Goal: Transaction & Acquisition: Purchase product/service

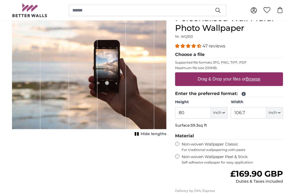
scroll to position [34, 0]
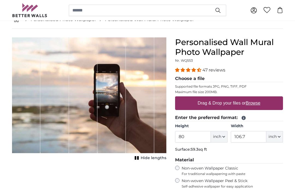
click at [259, 103] on u "Browse" at bounding box center [253, 103] width 14 height 5
click at [259, 98] on input "Drag & Drop your files or Browse" at bounding box center [229, 97] width 108 height 2
type input "**********"
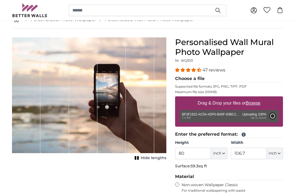
type input "106.4"
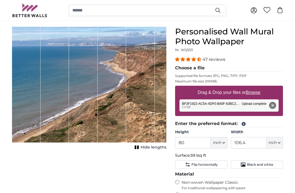
scroll to position [45, 0]
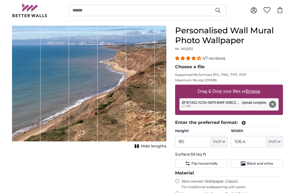
click at [221, 140] on button "inch" at bounding box center [219, 141] width 17 height 11
click at [222, 140] on button "inch" at bounding box center [219, 141] width 17 height 11
click at [222, 139] on button "inch" at bounding box center [219, 141] width 17 height 11
click at [223, 173] on link "Feet (ft. in.)" at bounding box center [219, 176] width 48 height 10
type input "6"
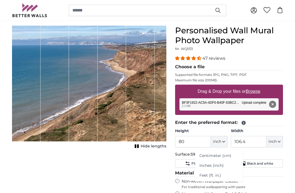
type input "*"
type input "8"
type input "****"
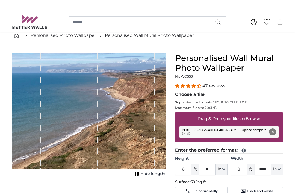
scroll to position [17, 0]
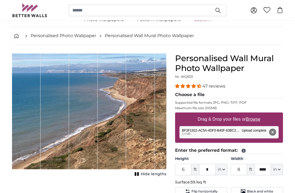
click at [275, 133] on button "Remove" at bounding box center [272, 132] width 7 height 7
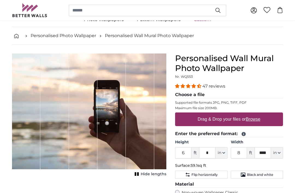
click at [257, 120] on u "Browse" at bounding box center [253, 119] width 14 height 5
click at [257, 114] on input "Drag & Drop your files or Browse" at bounding box center [229, 113] width 108 height 2
type input "**********"
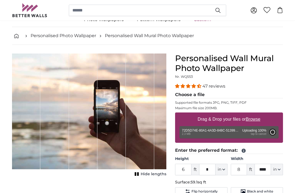
type input "*"
type input "7"
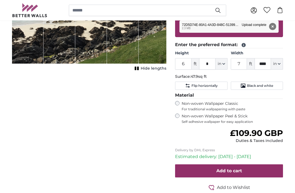
scroll to position [122, 0]
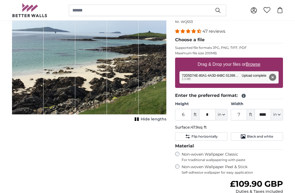
click at [149, 120] on span "Hide lengths" at bounding box center [154, 119] width 26 height 5
click at [158, 116] on button "Show lengths" at bounding box center [148, 119] width 35 height 8
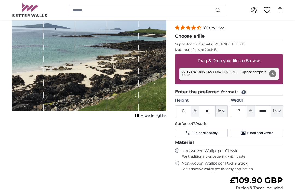
scroll to position [76, 0]
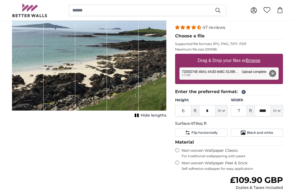
click at [215, 130] on button "Flip horizontally" at bounding box center [201, 133] width 52 height 8
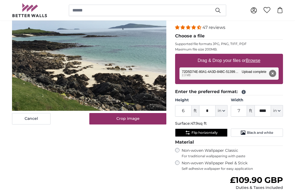
click at [213, 130] on span "Flip horizontally" at bounding box center [204, 132] width 26 height 4
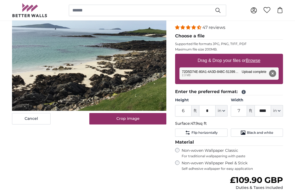
click at [266, 132] on span "Black and white" at bounding box center [260, 132] width 26 height 4
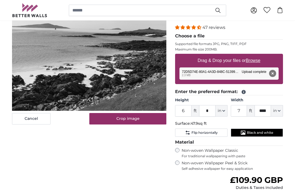
click at [267, 133] on span "Black and white" at bounding box center [260, 132] width 26 height 4
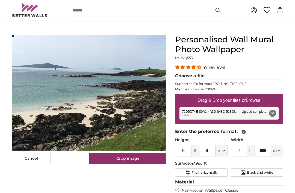
click at [274, 113] on button "Remove" at bounding box center [272, 113] width 7 height 7
type input "****"
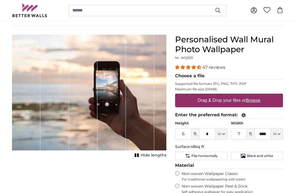
click at [258, 101] on u "Browse" at bounding box center [253, 100] width 14 height 5
click at [258, 95] on input "Drag & Drop your files or Browse" at bounding box center [229, 95] width 108 height 2
click at [260, 100] on u "Browse" at bounding box center [253, 100] width 14 height 5
click at [260, 95] on input "Drag & Drop your files or Browse" at bounding box center [229, 95] width 108 height 2
type input "**********"
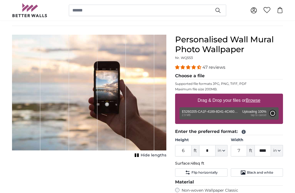
type input "****"
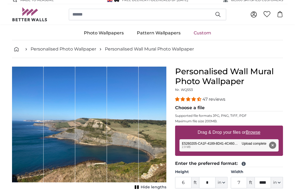
scroll to position [4, 0]
click at [274, 144] on button "Remove" at bounding box center [272, 145] width 7 height 7
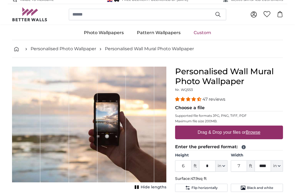
click at [259, 132] on u "Browse" at bounding box center [253, 132] width 14 height 5
click at [259, 127] on input "Drag & Drop your files or Browse" at bounding box center [229, 127] width 108 height 2
type input "**********"
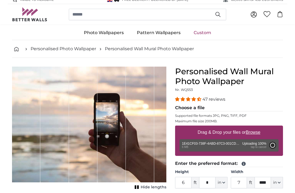
type input "4"
type input "*"
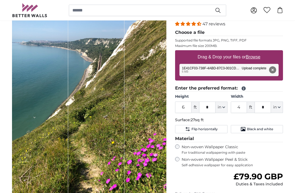
scroll to position [79, 0]
